Goal: Transaction & Acquisition: Subscribe to service/newsletter

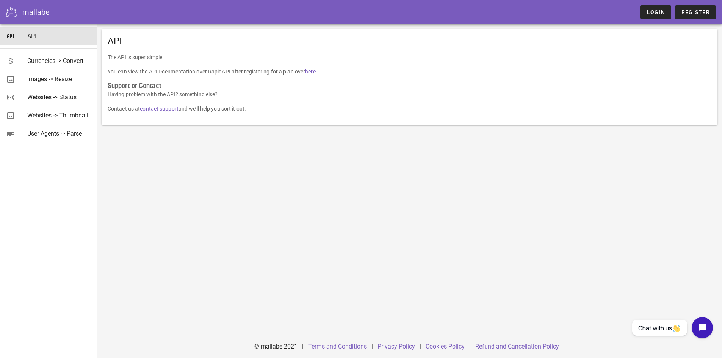
click at [314, 73] on link "here" at bounding box center [310, 72] width 10 height 6
click at [62, 64] on div "Currencies -> Convert" at bounding box center [59, 60] width 64 height 7
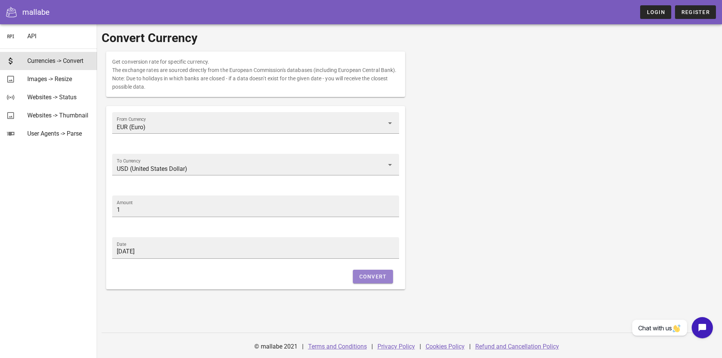
click at [365, 275] on span "Convert" at bounding box center [373, 276] width 28 height 6
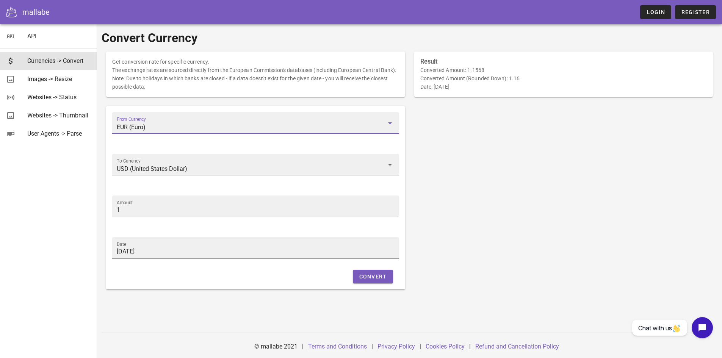
click at [354, 125] on input "EUR (Euro)" at bounding box center [250, 127] width 267 height 12
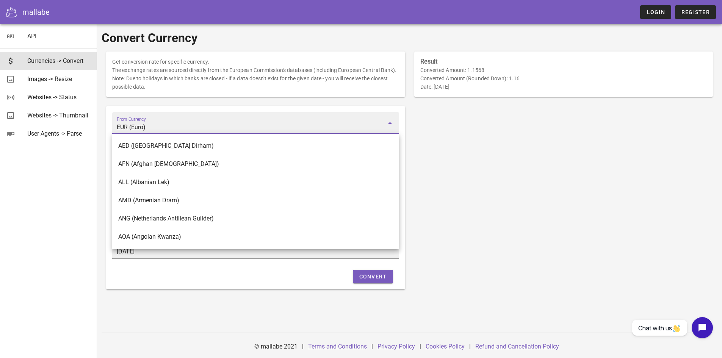
click at [306, 122] on input "EUR (Euro)" at bounding box center [250, 127] width 267 height 12
click at [487, 156] on div "Result Converted Amount: 1.1568 Converted Amount (Rounded Down): 1.16 Date: 202…" at bounding box center [563, 170] width 308 height 247
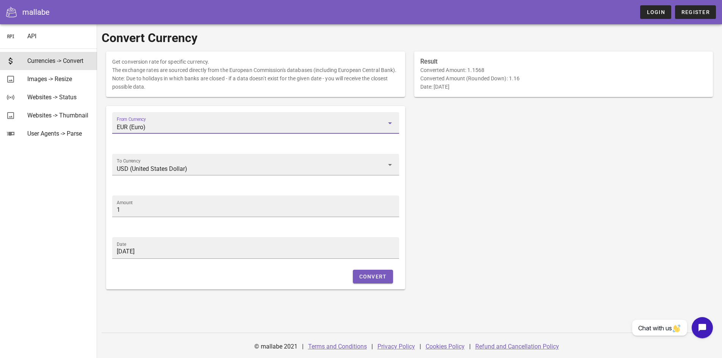
click at [216, 131] on input "EUR (Euro)" at bounding box center [250, 127] width 267 height 12
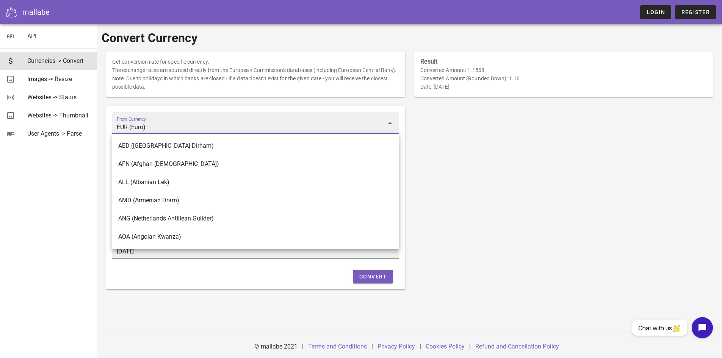
click at [208, 112] on div "From Currency EUR (Euro)" at bounding box center [256, 122] width 278 height 21
click at [27, 39] on div "API" at bounding box center [59, 36] width 64 height 7
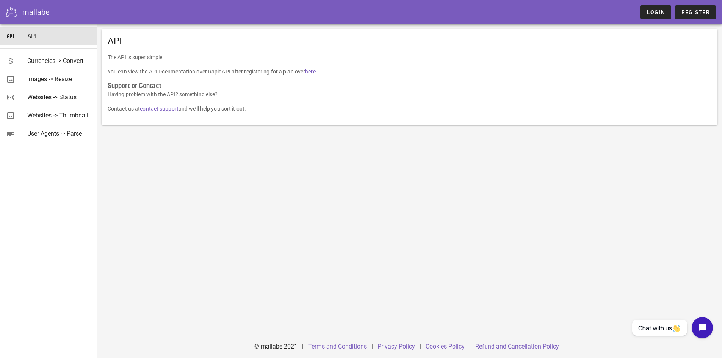
click at [309, 71] on link "here" at bounding box center [310, 72] width 10 height 6
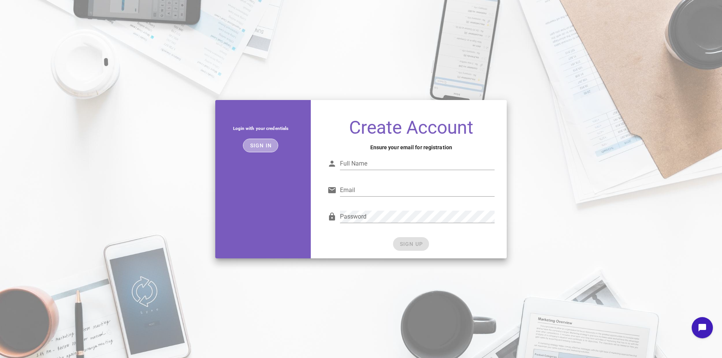
click at [269, 151] on button "Sign in" at bounding box center [260, 146] width 35 height 14
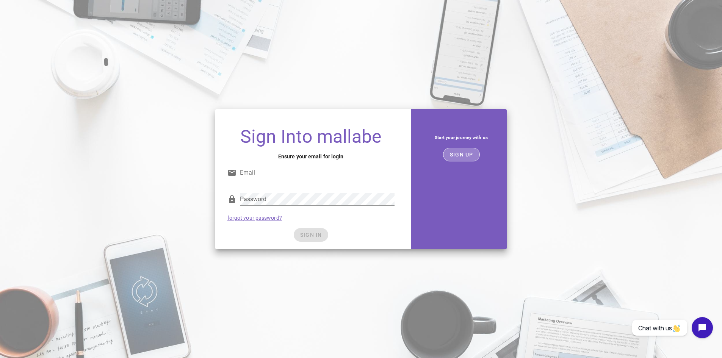
click at [461, 156] on span "SIGN UP" at bounding box center [461, 155] width 24 height 6
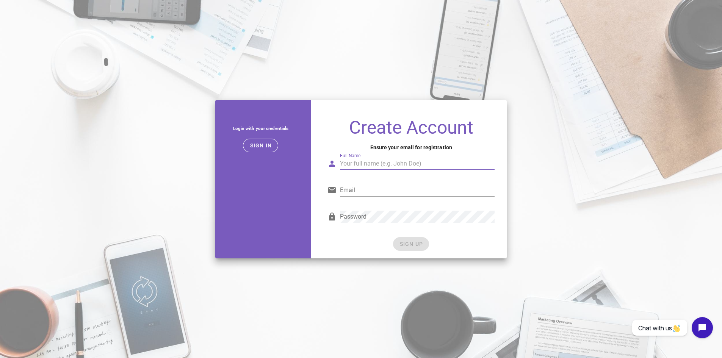
click at [366, 165] on input "Full Name" at bounding box center [417, 164] width 155 height 12
type input "gerald"
type input "betfi.content@gmail.com"
click at [370, 165] on input "gerald" at bounding box center [417, 164] width 155 height 12
type input "gerald tajonera"
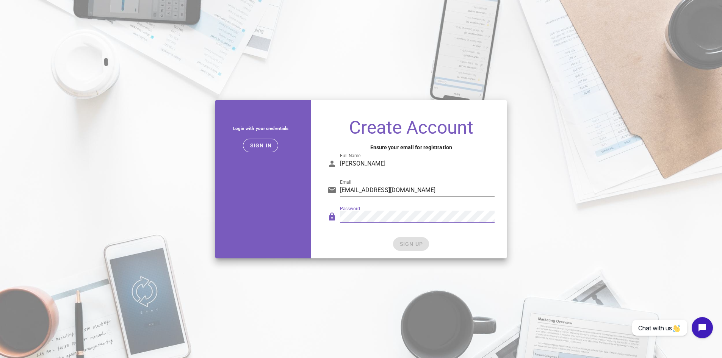
click at [406, 155] on div "Full Name gerald tajonera" at bounding box center [410, 165] width 167 height 25
click at [403, 250] on button "SIGN UP" at bounding box center [411, 244] width 36 height 14
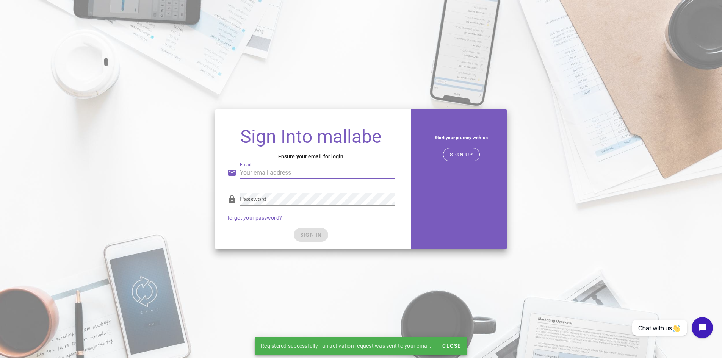
click at [334, 175] on input "Email" at bounding box center [317, 173] width 155 height 12
type input "betfi.content@gmail.com"
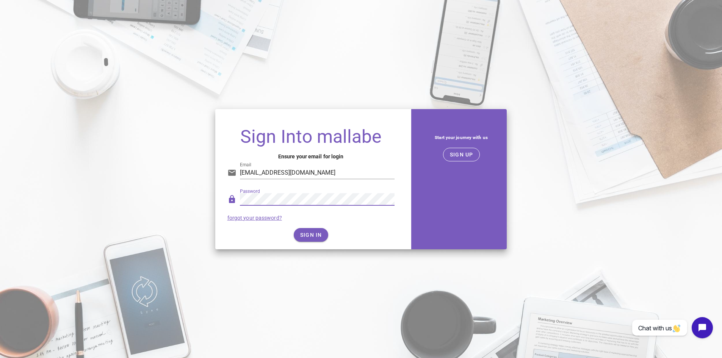
click at [320, 227] on form "Email betfi.content@gmail.com Password forgot your password? SIGN IN" at bounding box center [310, 199] width 167 height 86
click at [320, 231] on button "SIGN IN" at bounding box center [311, 235] width 34 height 14
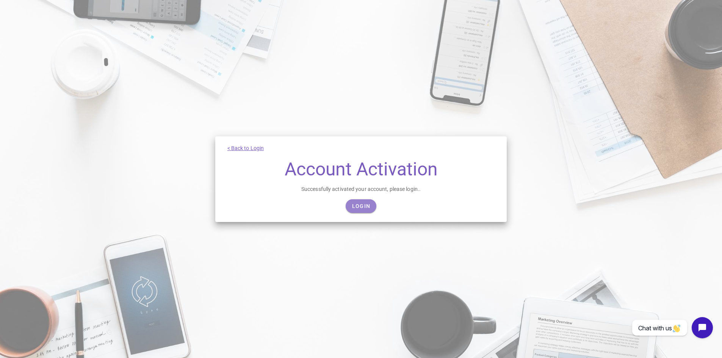
click at [356, 208] on span "Login" at bounding box center [361, 206] width 19 height 6
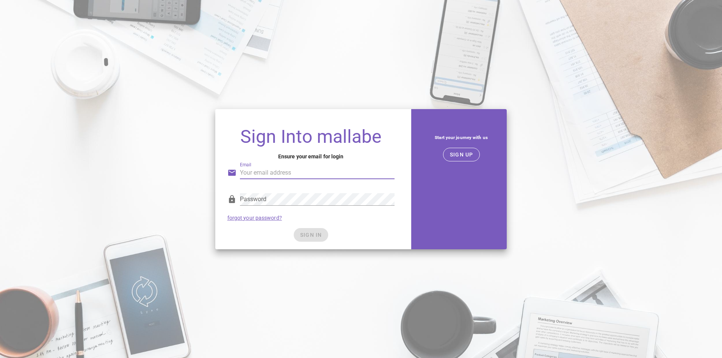
click at [325, 177] on input "Email" at bounding box center [317, 173] width 155 height 12
type input "betfi.content@gmail.com"
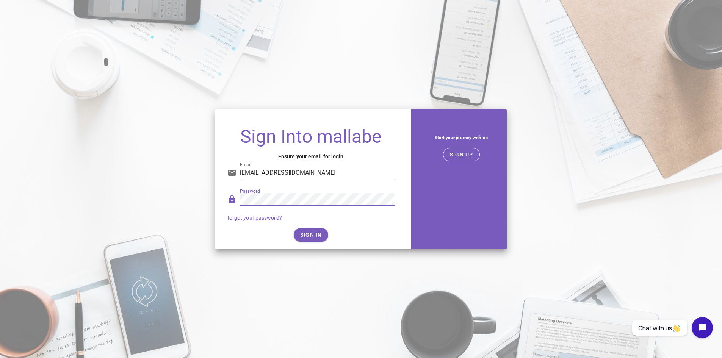
click at [310, 225] on div "Password forgot your password?" at bounding box center [311, 206] width 176 height 39
click at [310, 232] on button "SIGN IN" at bounding box center [311, 235] width 34 height 14
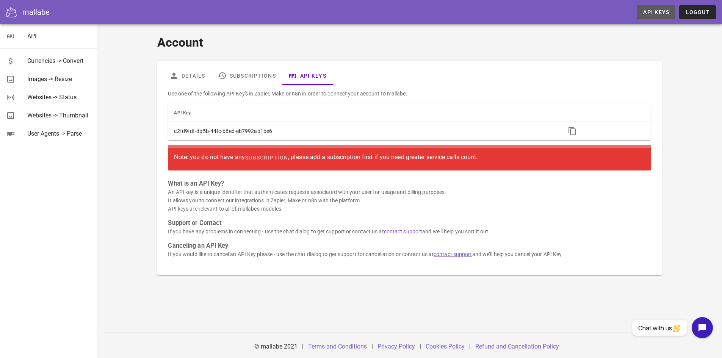
click at [655, 11] on span "API Keys" at bounding box center [655, 12] width 27 height 6
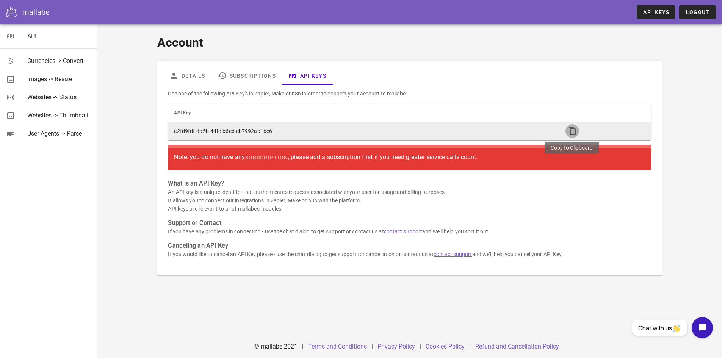
click at [567, 129] on icon "button" at bounding box center [571, 131] width 9 height 9
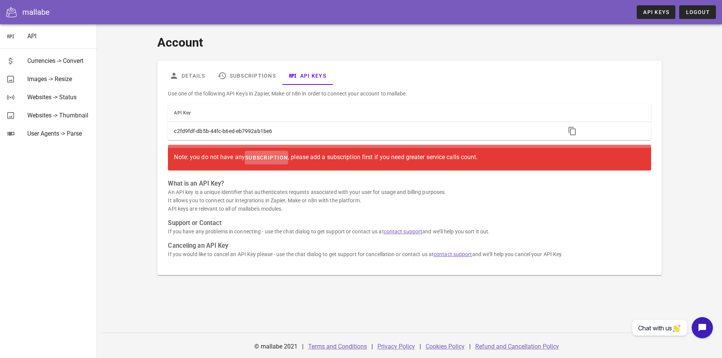
click at [275, 156] on span "subscription" at bounding box center [266, 158] width 43 height 6
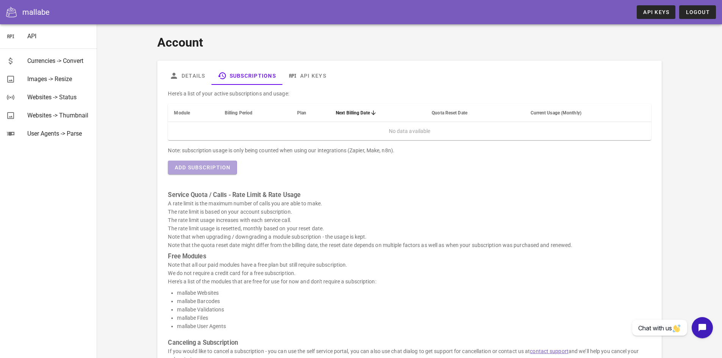
click at [229, 167] on span "Add Subscription" at bounding box center [202, 167] width 56 height 6
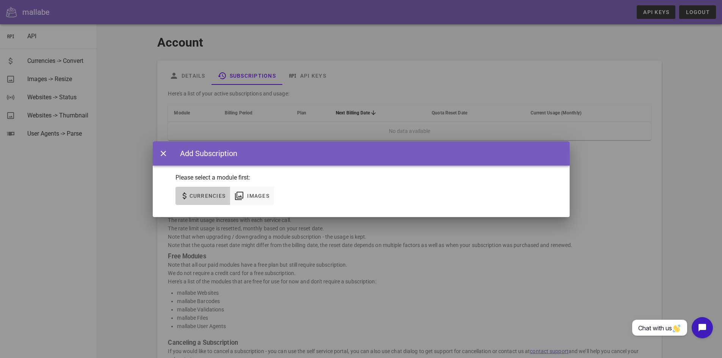
click at [223, 194] on span "Currencies" at bounding box center [203, 195] width 46 height 9
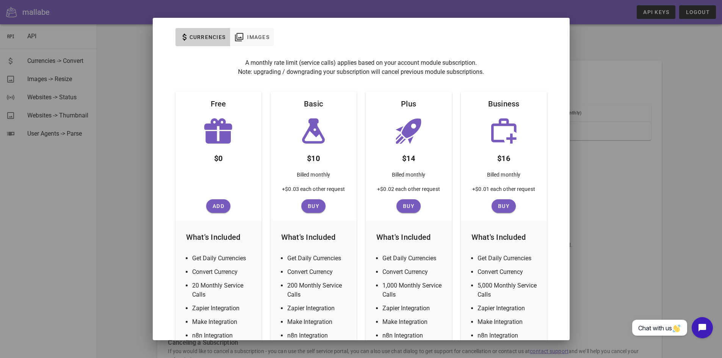
scroll to position [38, 0]
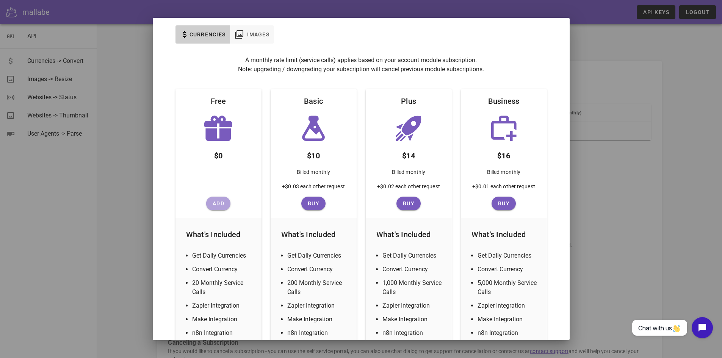
click at [219, 200] on span "Add" at bounding box center [218, 203] width 18 height 6
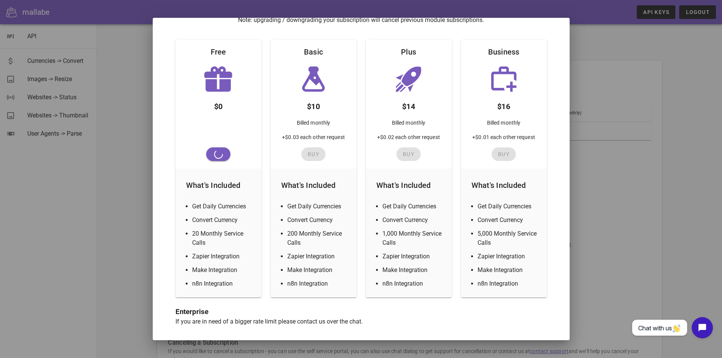
scroll to position [88, 0]
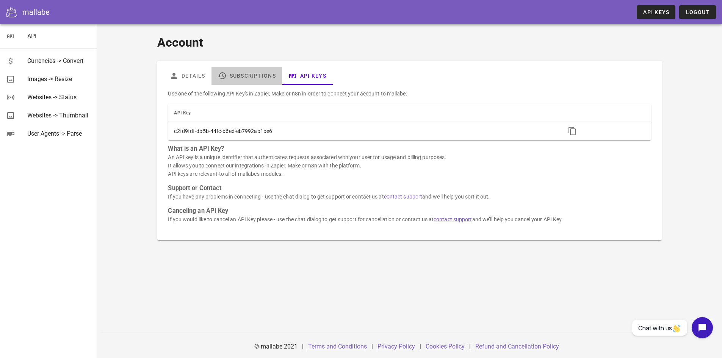
click at [255, 75] on link "Subscriptions" at bounding box center [246, 76] width 70 height 18
